Goal: Task Accomplishment & Management: Manage account settings

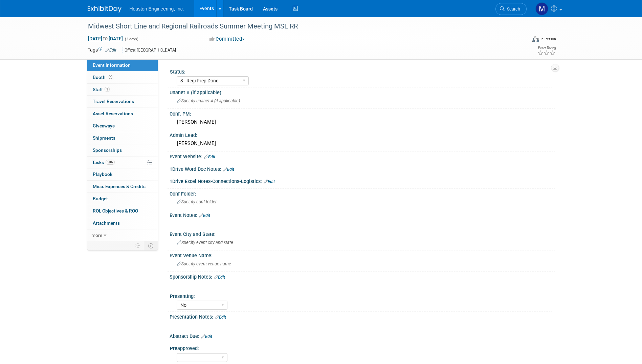
select select "3 - Reg/Prep Done"
select select "No"
select select "Transportation"
click at [202, 5] on link "Events" at bounding box center [206, 8] width 25 height 17
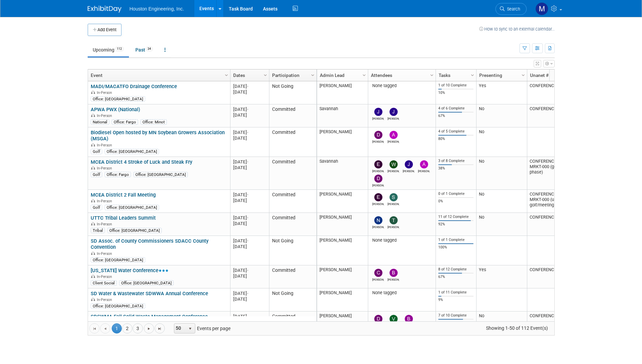
click at [33, 128] on body "Houston Engineering, Inc. Events Add Event Bulk Upload Events Shareable Event B…" at bounding box center [321, 182] width 642 height 364
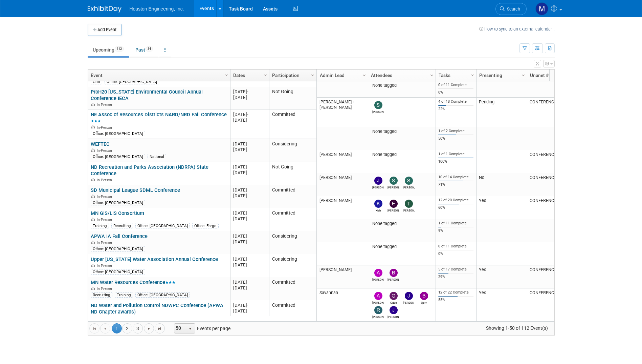
click at [53, 163] on body "Houston Engineering, Inc. Events Add Event Bulk Upload Events Shareable Event B…" at bounding box center [321, 182] width 642 height 364
